Goal: Find contact information: Find contact information

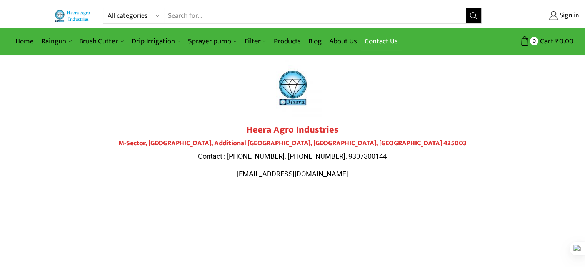
click at [386, 42] on link "Contact Us" at bounding box center [381, 41] width 41 height 18
click at [387, 144] on h4 "M-Sector, [GEOGRAPHIC_DATA], Additional [GEOGRAPHIC_DATA], [GEOGRAPHIC_DATA], […" at bounding box center [292, 144] width 431 height 8
copy h4 "425003"
click at [294, 42] on link "Products" at bounding box center [287, 41] width 35 height 18
